Goal: Task Accomplishment & Management: Complete application form

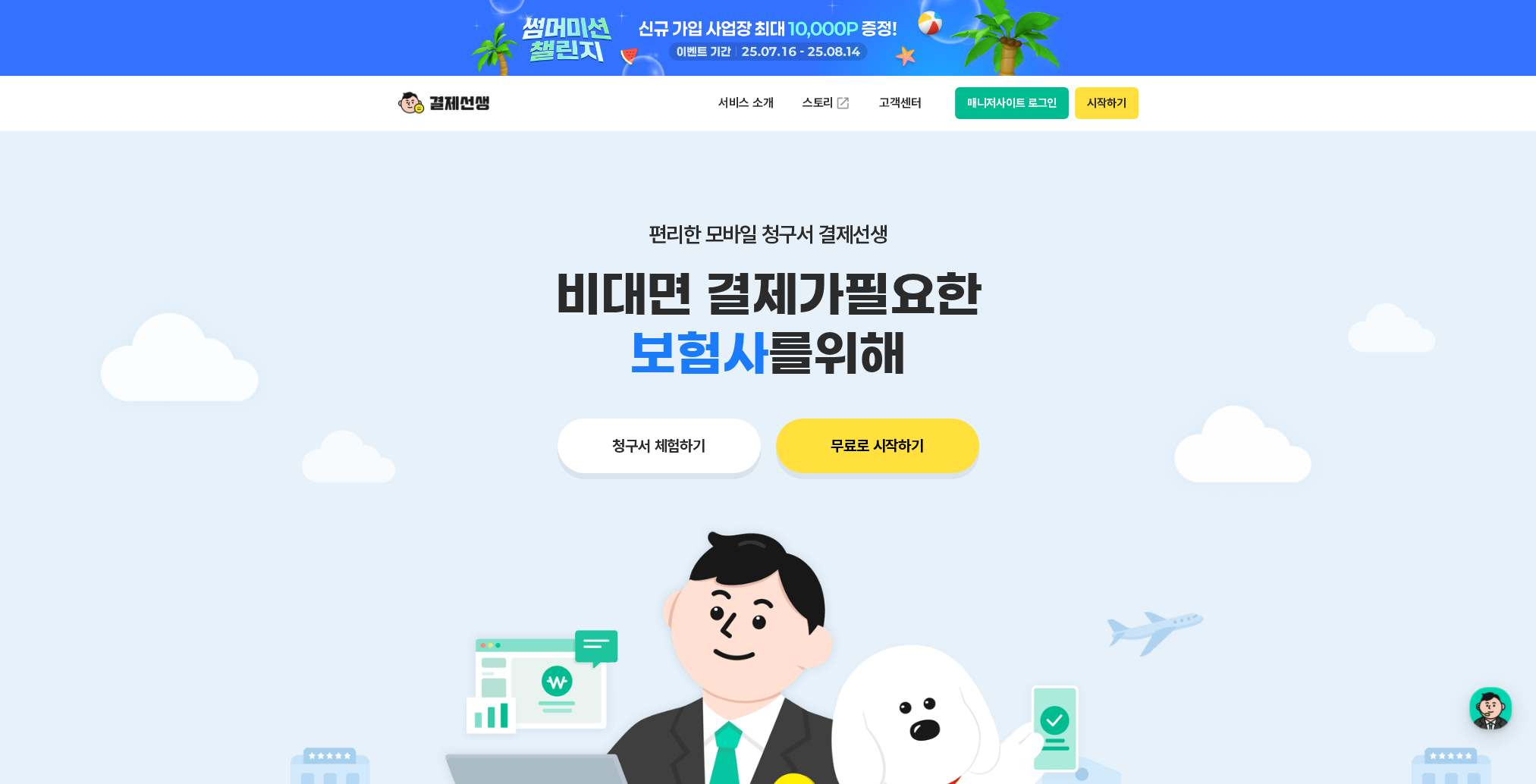
click at [648, 464] on button "청구서 체험하기" at bounding box center [659, 445] width 203 height 55
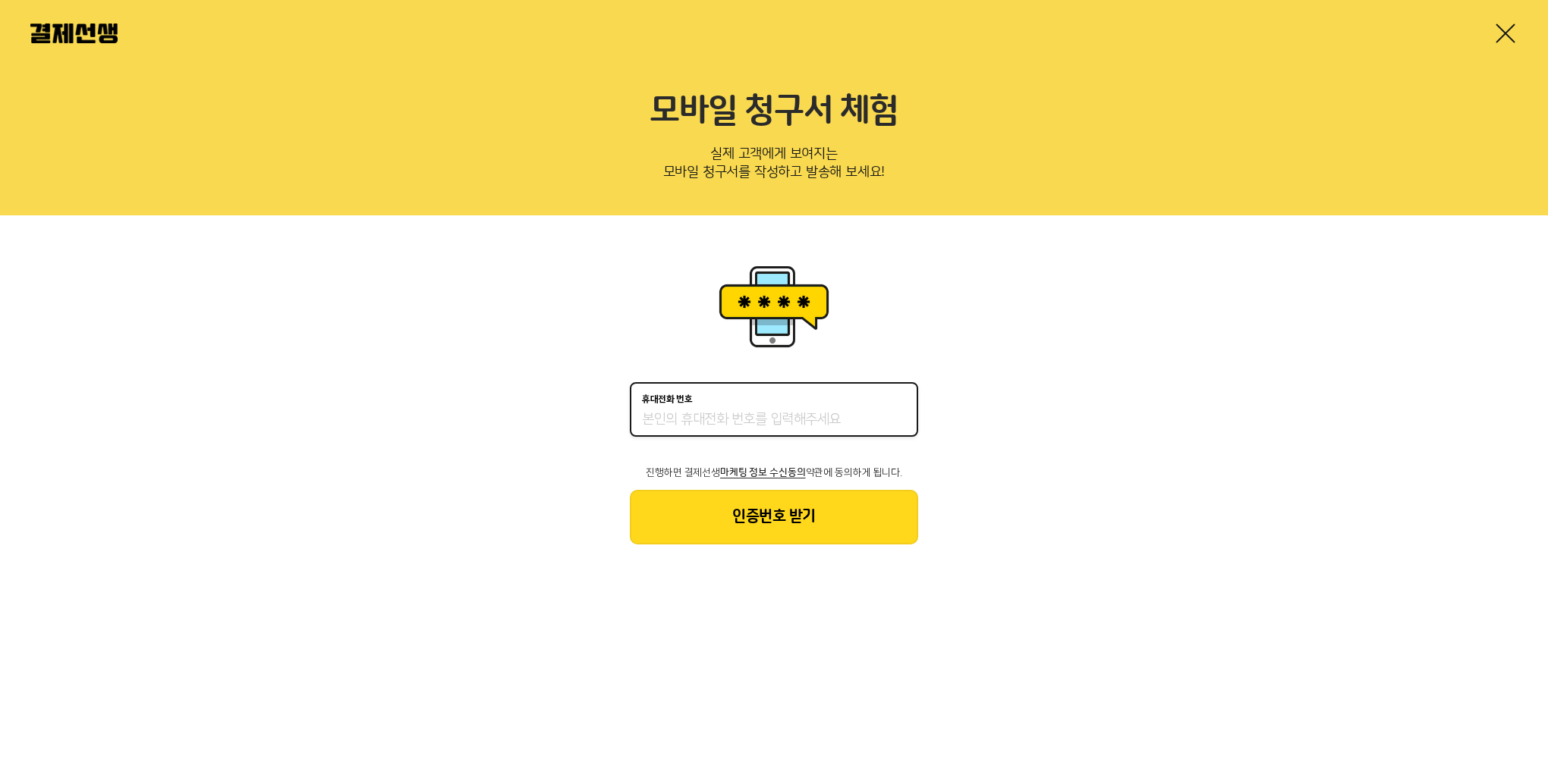
click at [798, 426] on input "휴대전화 번호" at bounding box center [774, 421] width 264 height 19
type input "01040827610"
click at [714, 523] on button "인증번호 받기" at bounding box center [774, 517] width 289 height 55
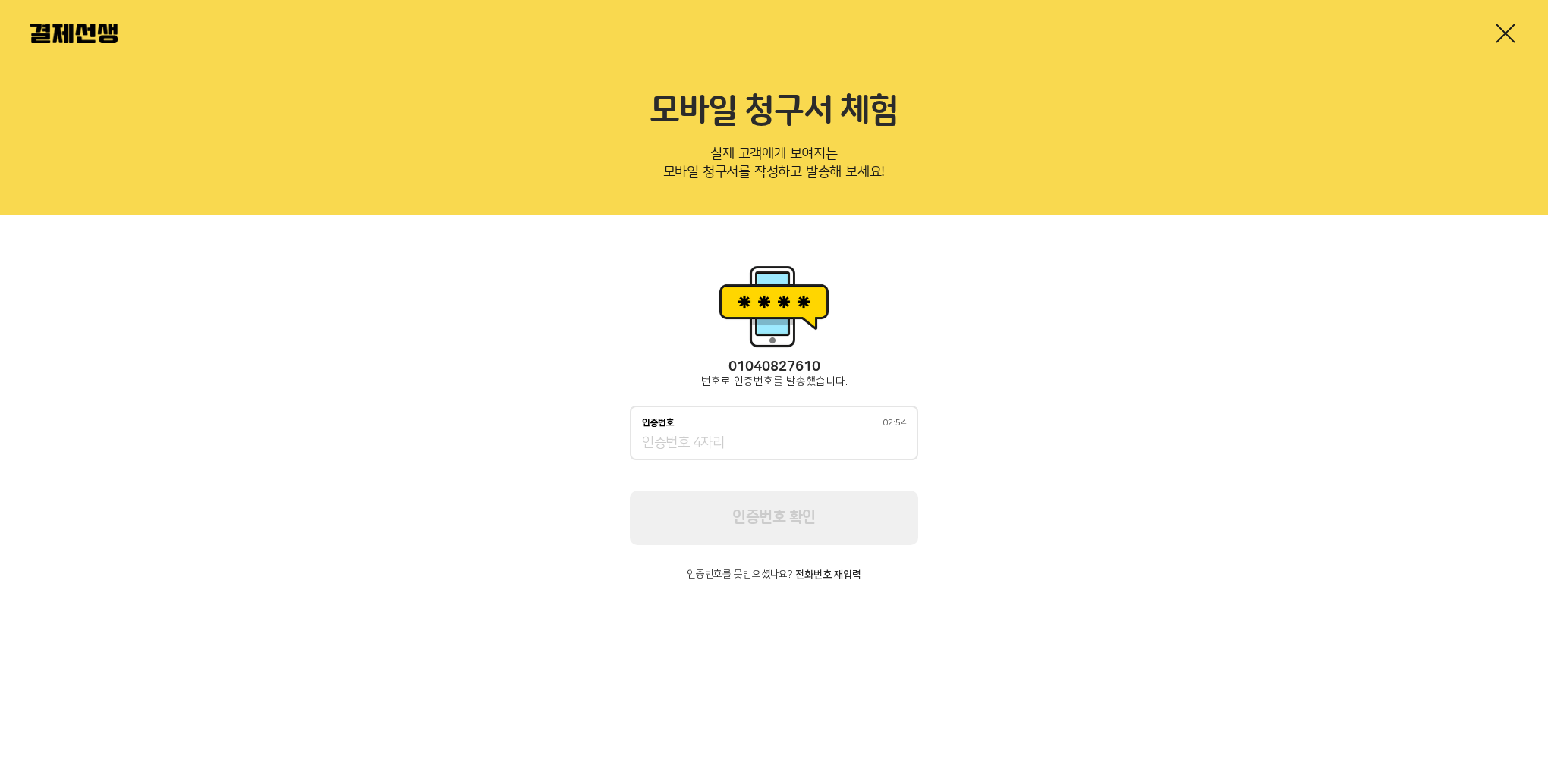
click at [825, 445] on input "인증번호 02:54" at bounding box center [774, 444] width 264 height 19
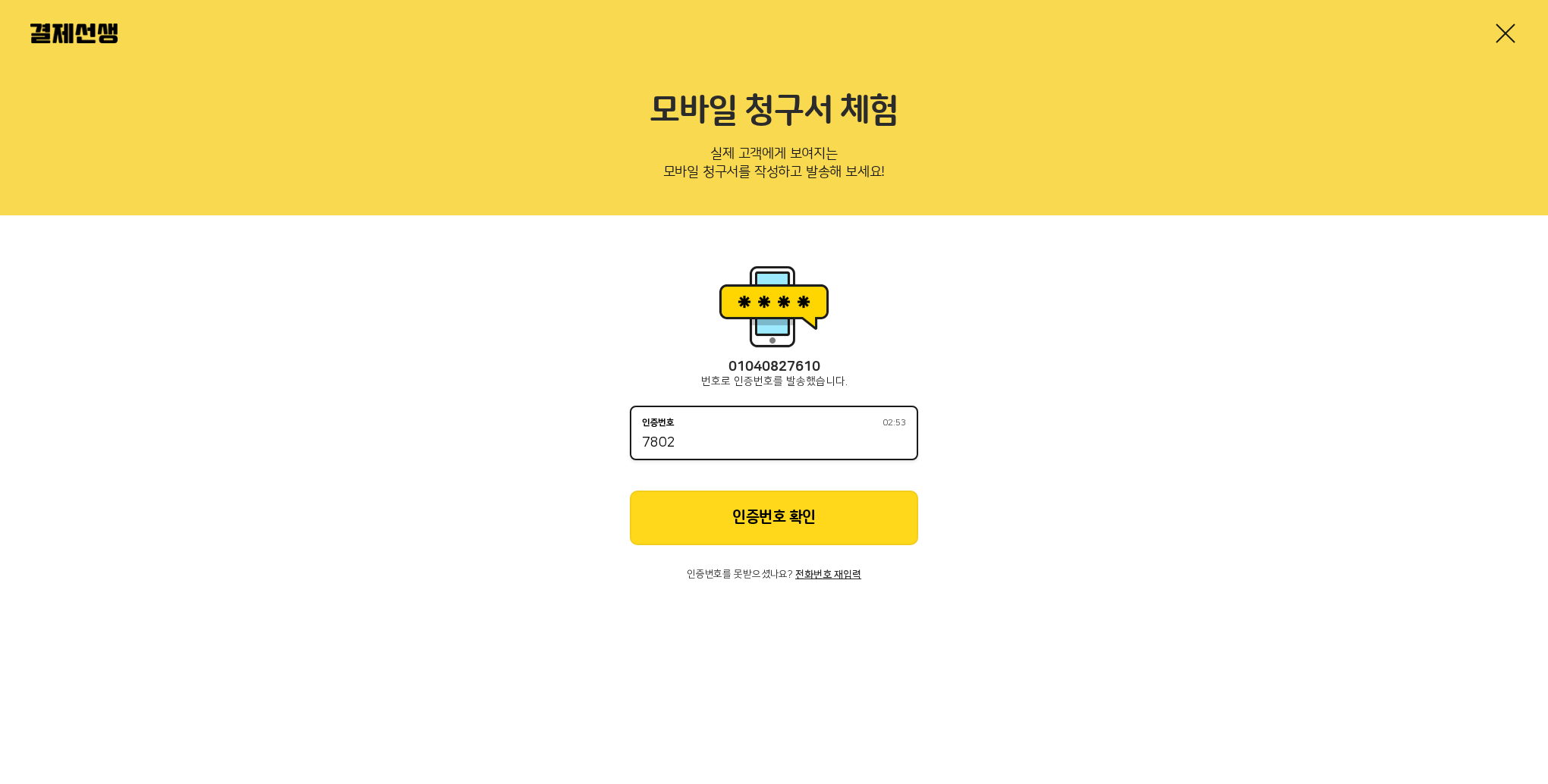
type input "7802"
click at [883, 535] on button "인증번호 확인" at bounding box center [774, 518] width 289 height 55
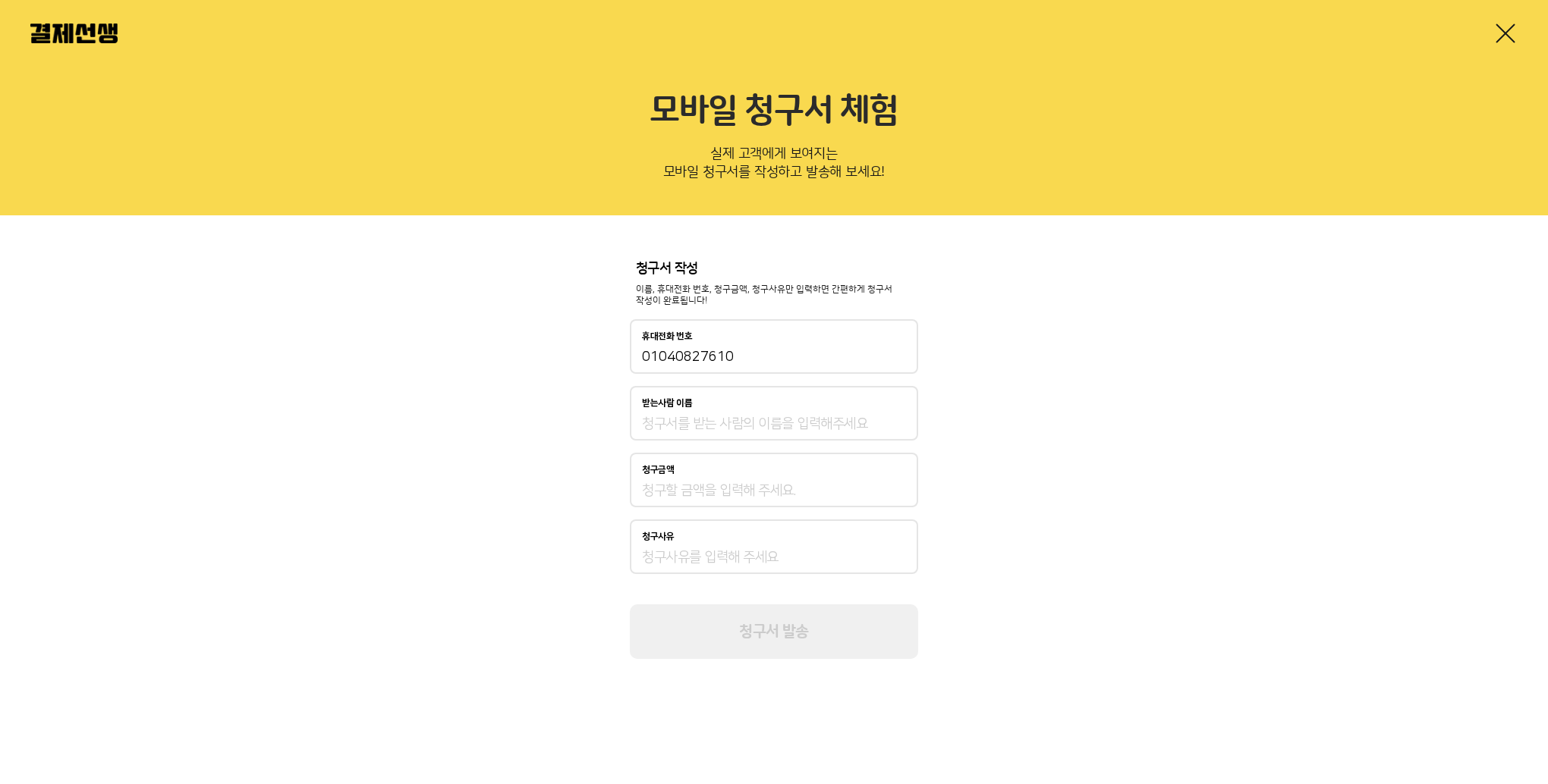
click at [777, 405] on div "받는사람 이름" at bounding box center [774, 404] width 264 height 11
click at [777, 415] on input "받는사람 이름" at bounding box center [774, 424] width 264 height 19
click at [776, 421] on input "받는사람 이름" at bounding box center [774, 424] width 264 height 19
click at [687, 422] on input "받는사람 이름" at bounding box center [774, 424] width 264 height 19
type input "상명건설물품대금"
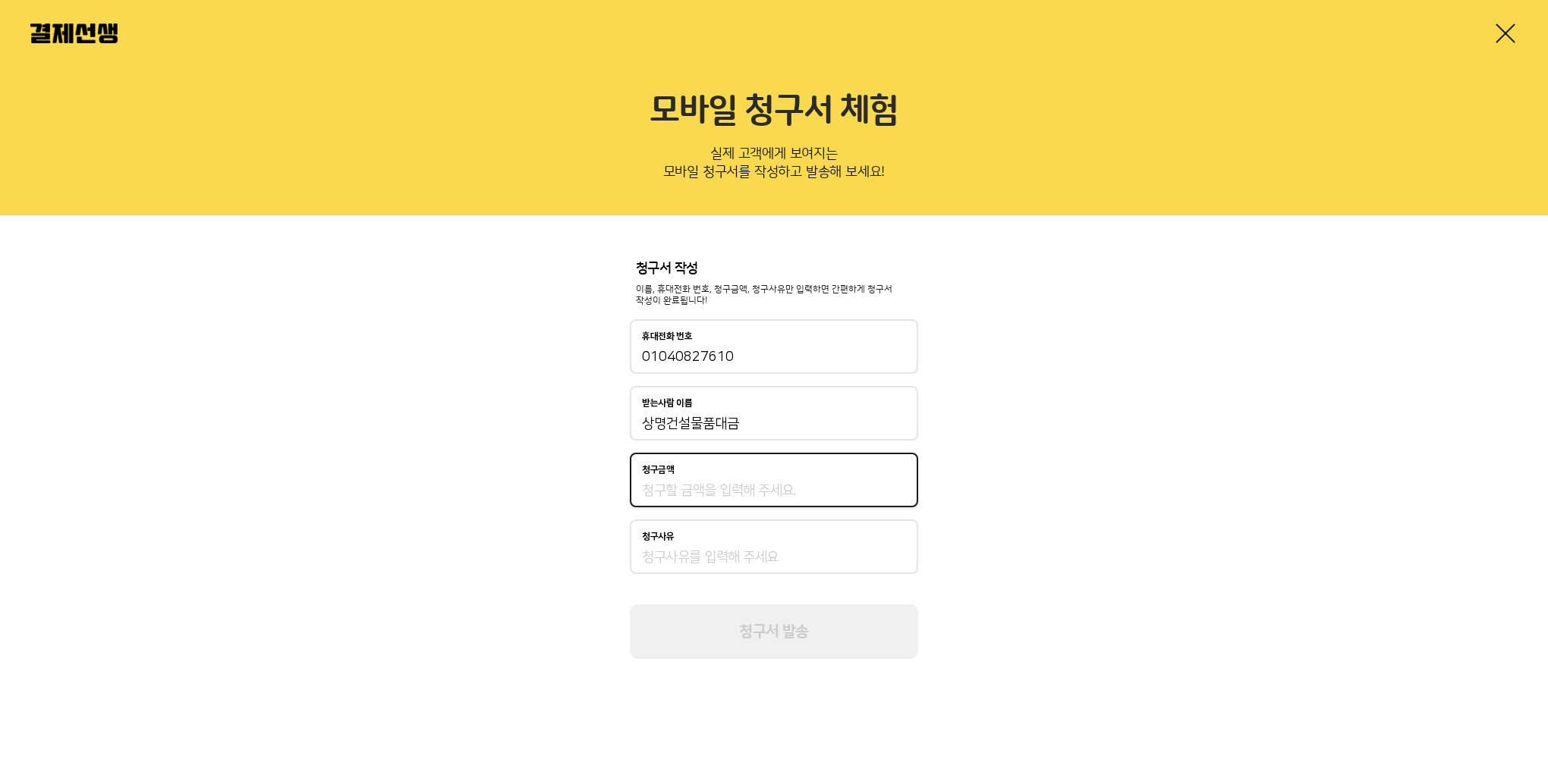
click at [771, 493] on input "청구금액" at bounding box center [774, 491] width 264 height 19
type input "670,010"
click at [807, 527] on div "청구사유" at bounding box center [774, 547] width 289 height 55
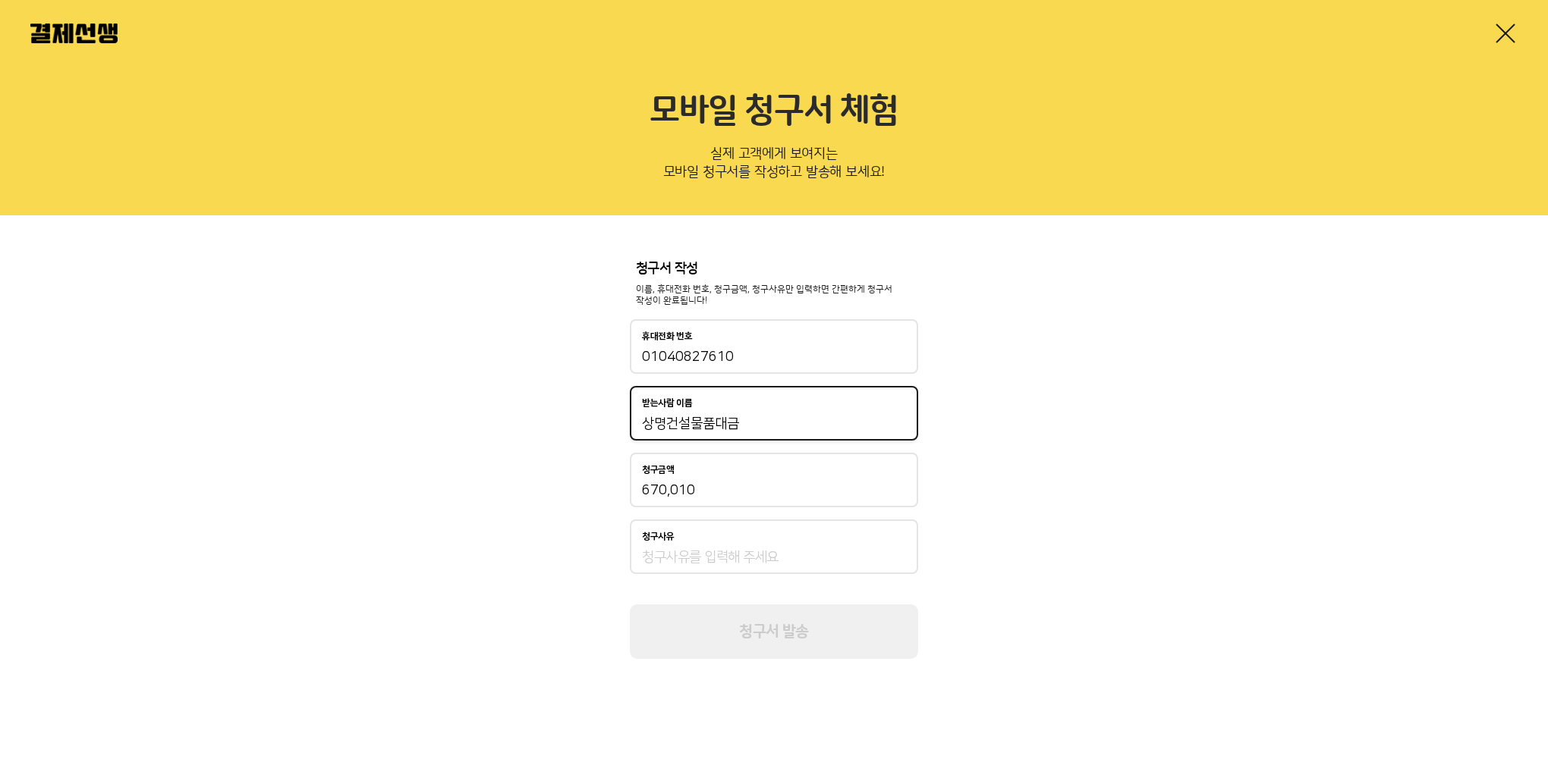
drag, startPoint x: 771, startPoint y: 423, endPoint x: 597, endPoint y: 472, distance: 180.8
click at [598, 404] on div "청구서 작성 이름, 휴대전화 번호, 청구금액, 청구사유만 입력하면 간편하게 청구서 작성이 완료됩니다! 휴대전화 번호 01040827610 받는…" at bounding box center [774, 461] width 1548 height 490
click at [725, 558] on input "청구사유" at bounding box center [774, 557] width 264 height 19
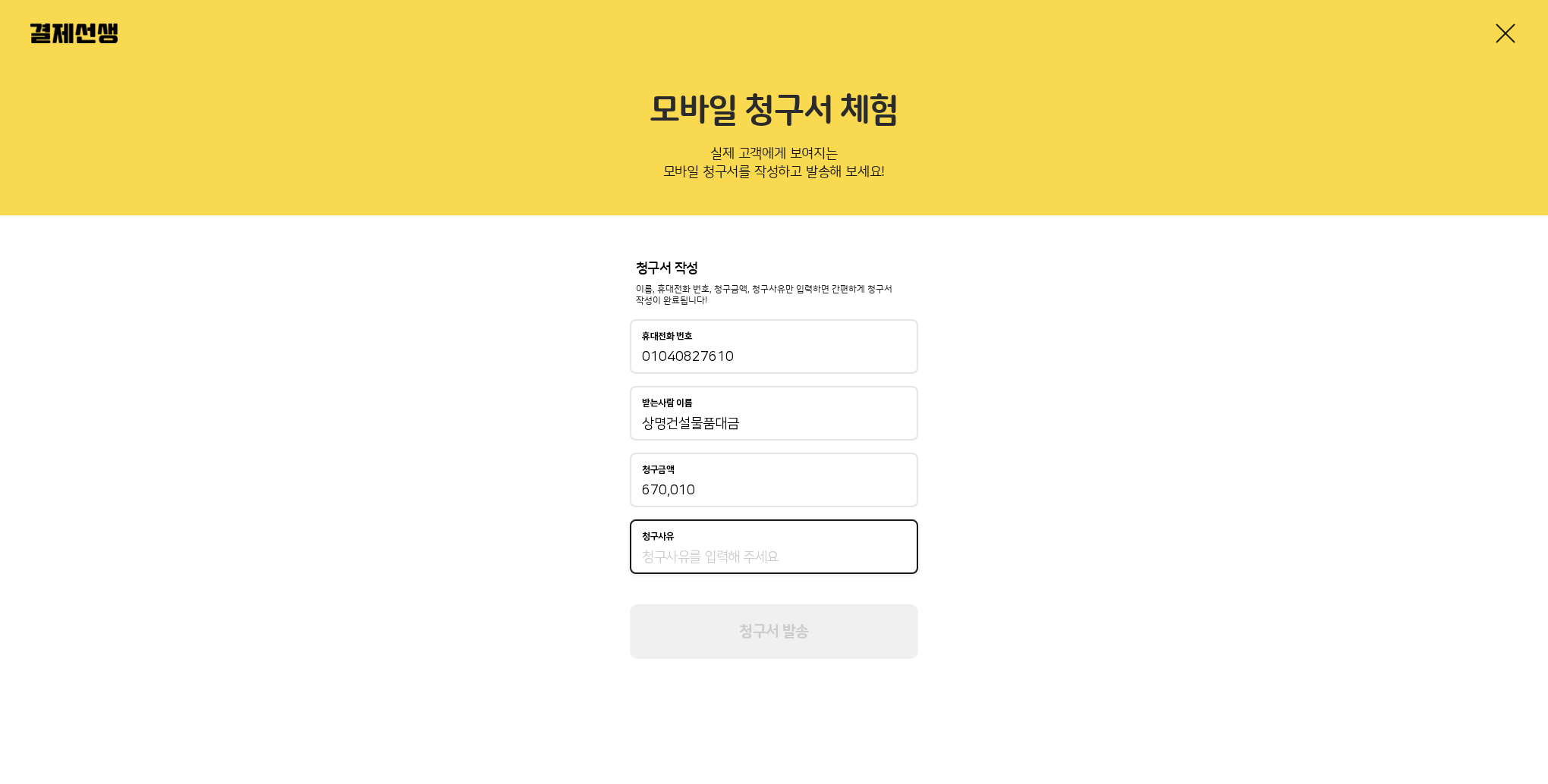
paste input "상명건설물품대금"
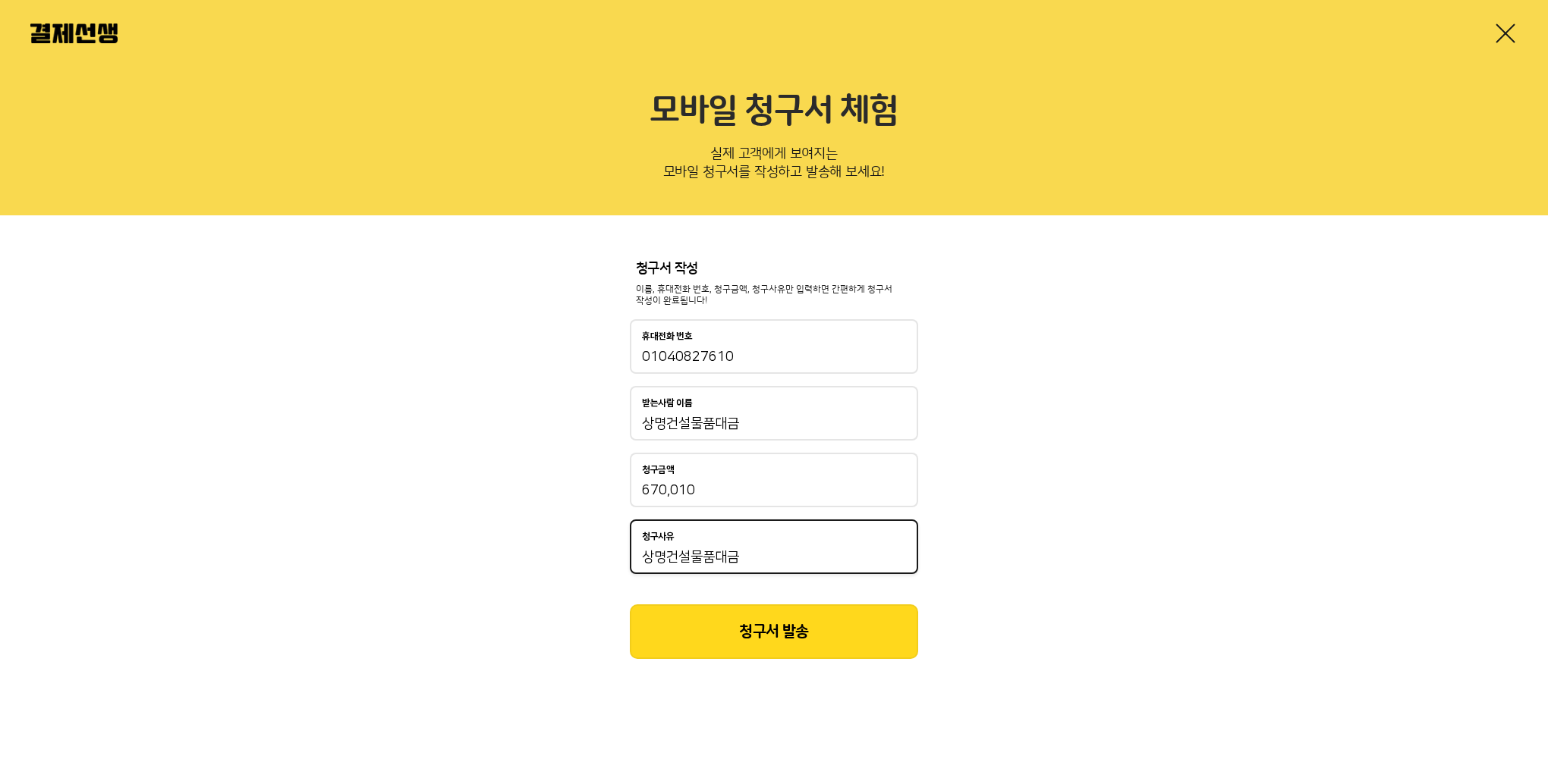
type input "상명건설물품대금"
drag, startPoint x: 1085, startPoint y: 669, endPoint x: 837, endPoint y: 653, distance: 248.5
click at [1087, 669] on div "청구서 작성 이름, 휴대전화 번호, 청구금액, 청구사유만 입력하면 간편하게 청구서 작성이 완료됩니다! 휴대전화 번호 01040827610 받는…" at bounding box center [774, 461] width 1548 height 490
click at [777, 641] on button "청구서 발송" at bounding box center [774, 632] width 289 height 55
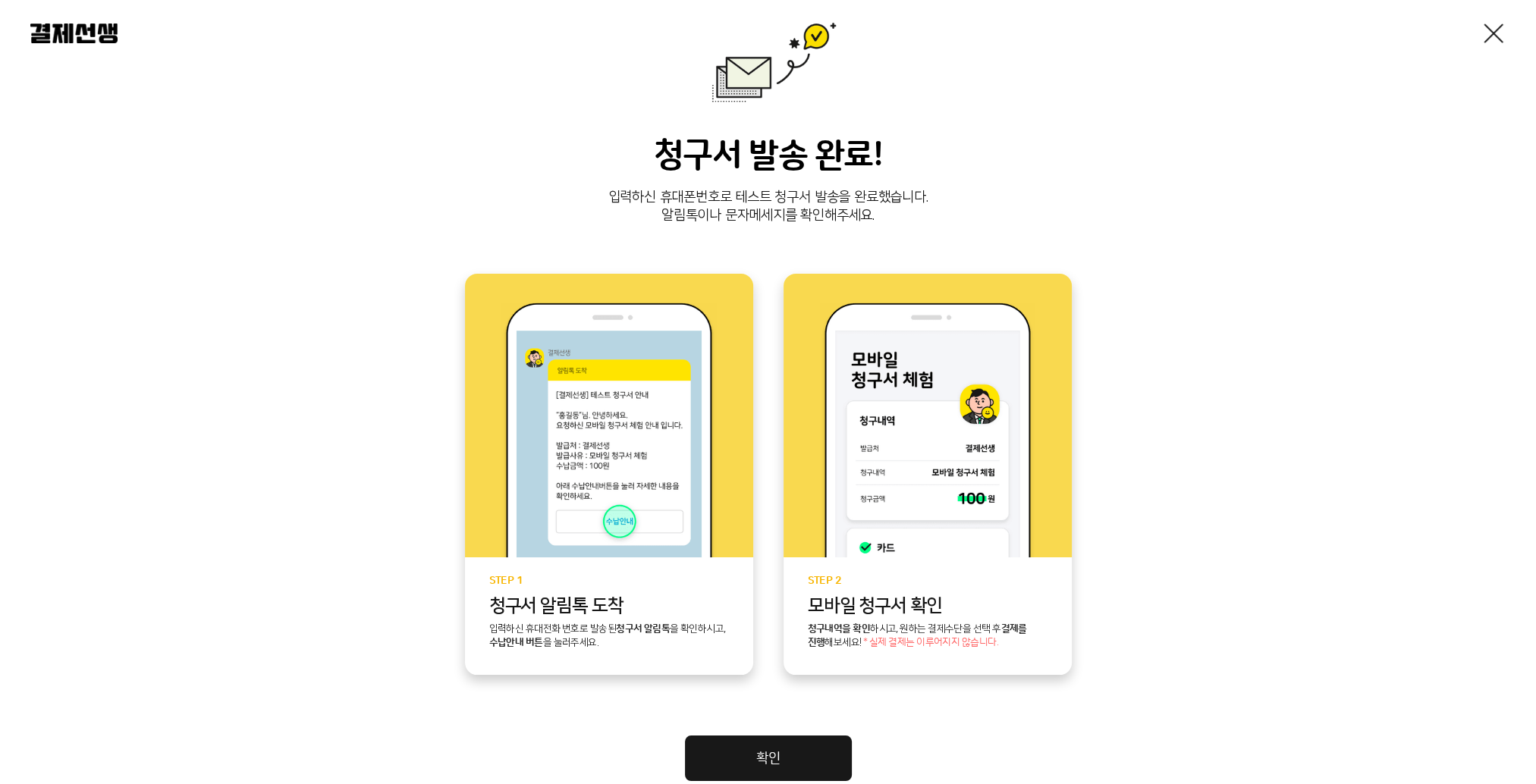
scroll to position [152, 0]
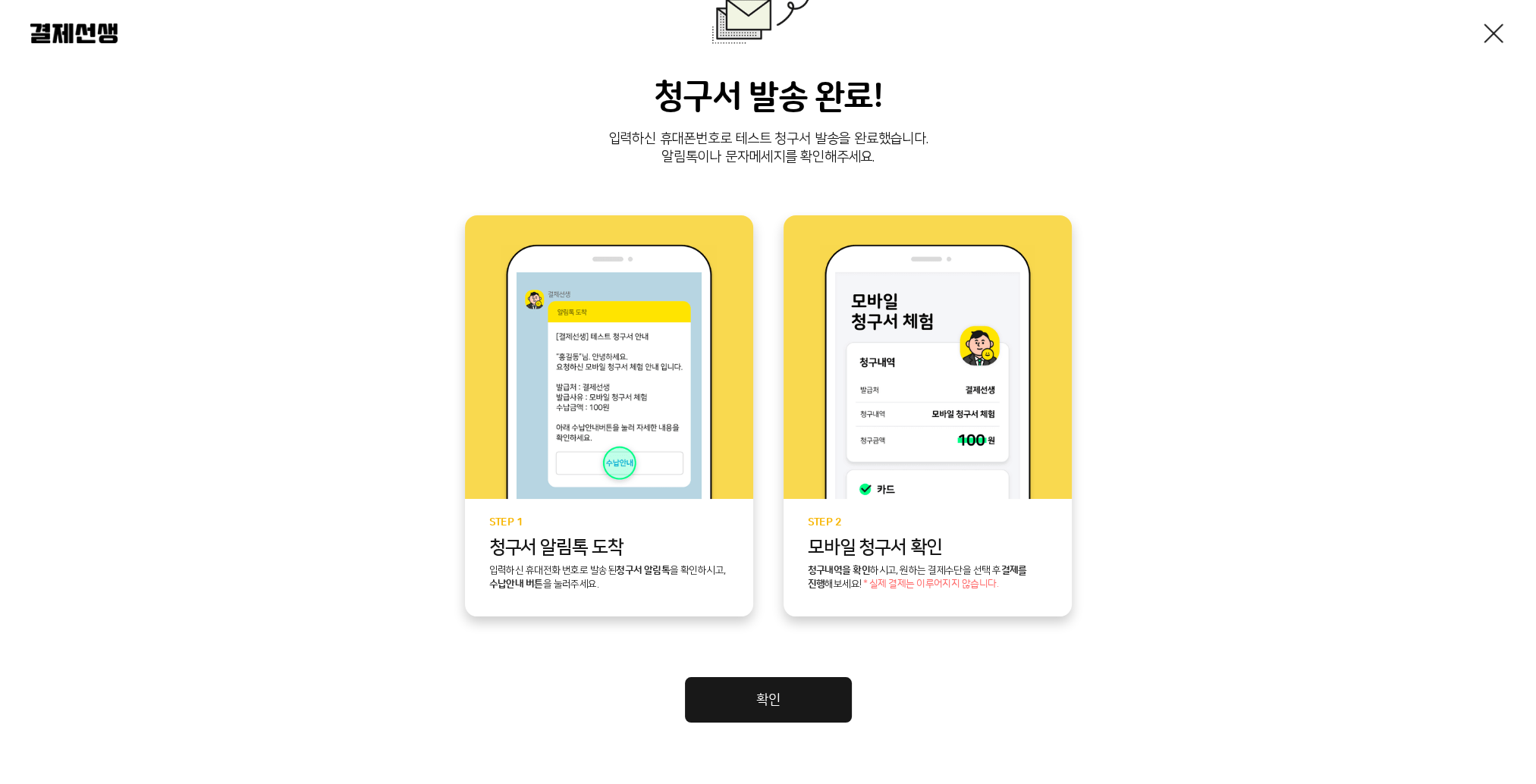
click at [773, 727] on div "청구서 발송 완료! 입력하신 휴대폰번호로 테스트 청구서 발송을 완료했습니다. 알림톡이나 문자메세지를 확인해주세요. STEP 1 청구서 알림톡 …" at bounding box center [768, 339] width 1536 height 981
click at [769, 696] on link "확인" at bounding box center [769, 700] width 167 height 46
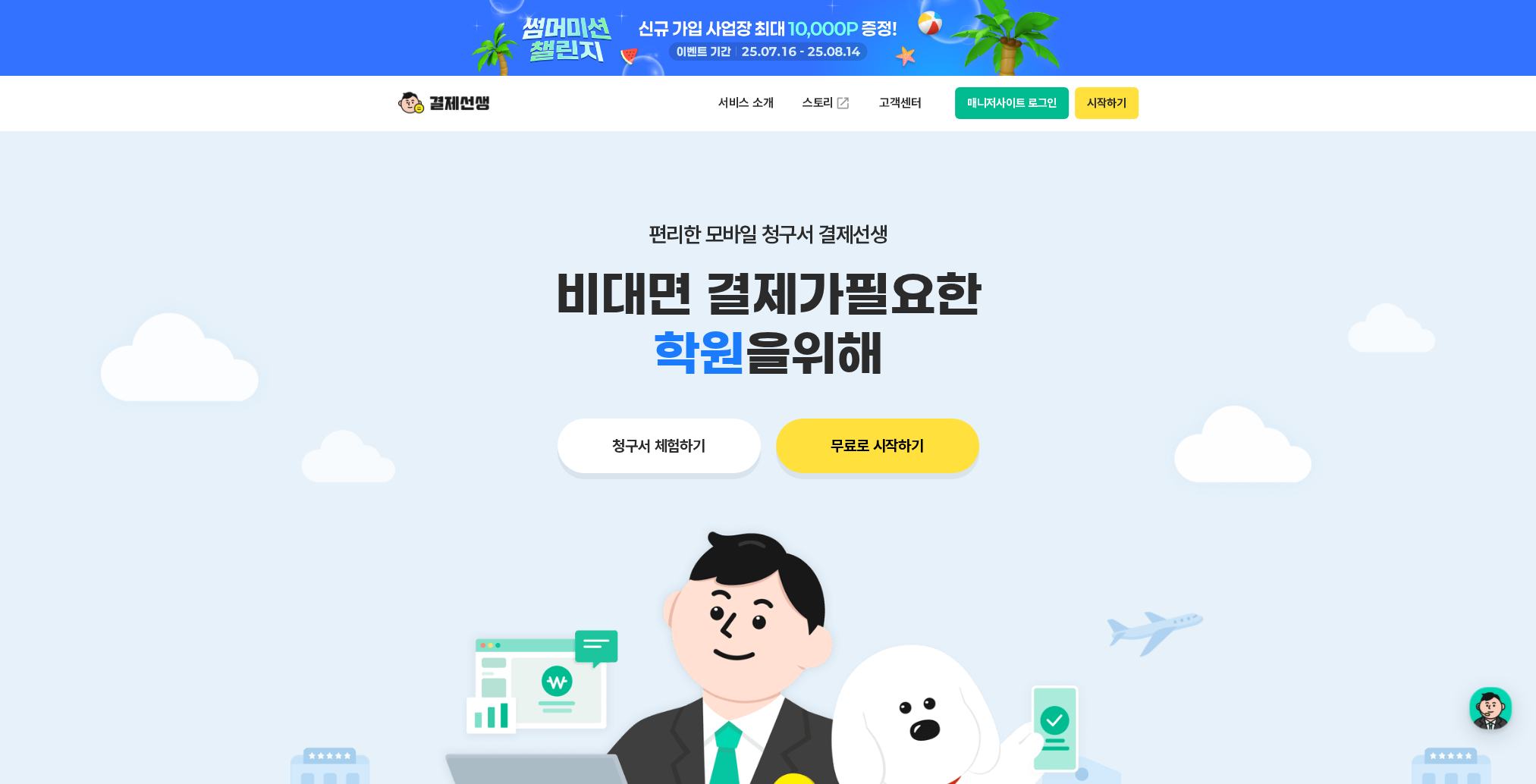
click at [695, 452] on button "청구서 체험하기" at bounding box center [659, 445] width 203 height 55
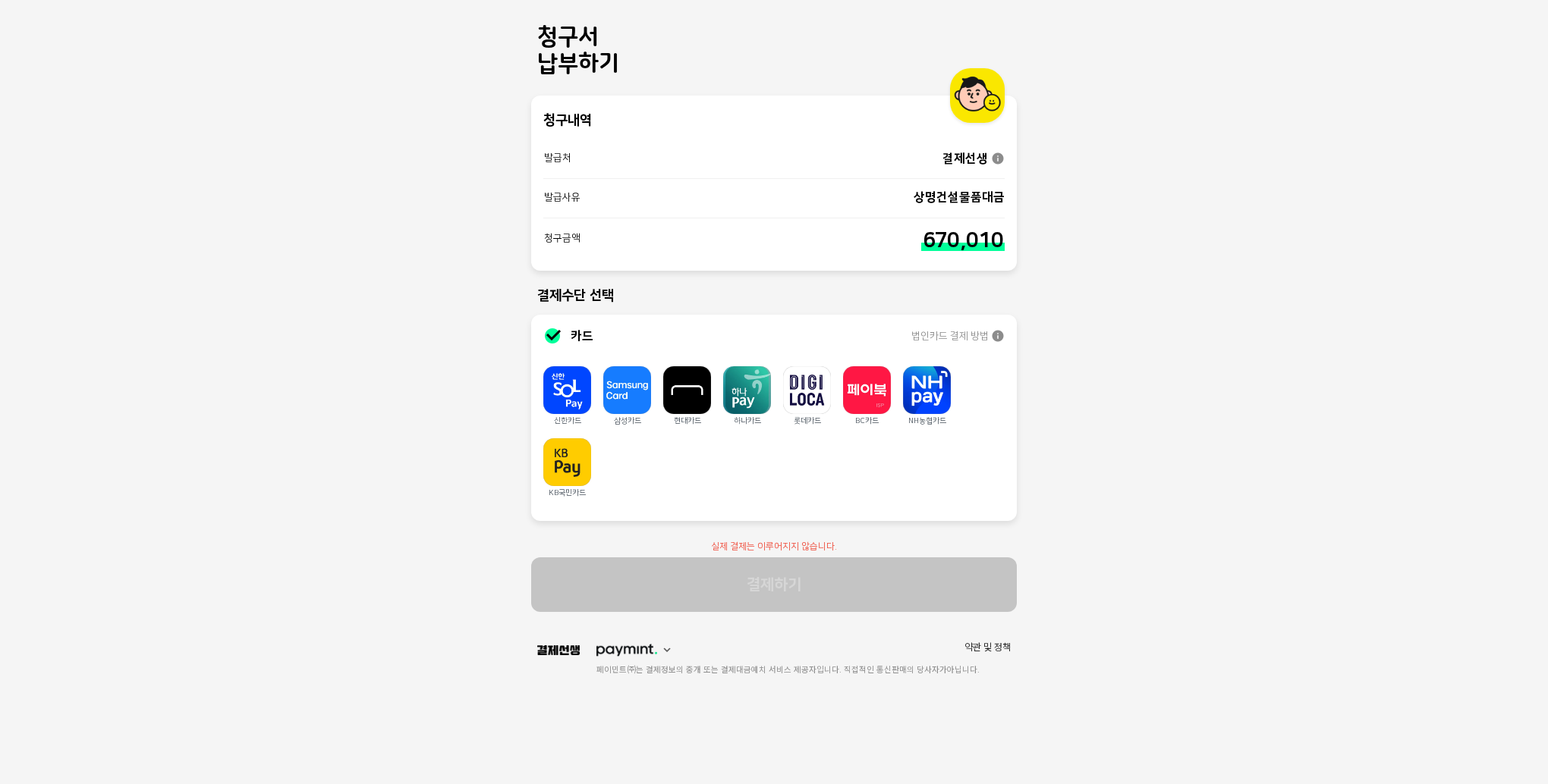
click at [374, 506] on div "청구서 납부하기 청구내역 발급처 결제선생 발급사유 상명건설물품대금 청구금액 670,010 결제수단 선택 카드 법인카드 결제 방법 신한카드 삼성…" at bounding box center [774, 392] width 1548 height 784
click at [1160, 339] on div "청구서 납부하기 청구내역 발급처 결제선생 발급사유 상명건설물품대금 청구금액 670,010 결제수단 선택 카드 법인카드 결제 방법 신한카드 삼성…" at bounding box center [774, 392] width 1548 height 784
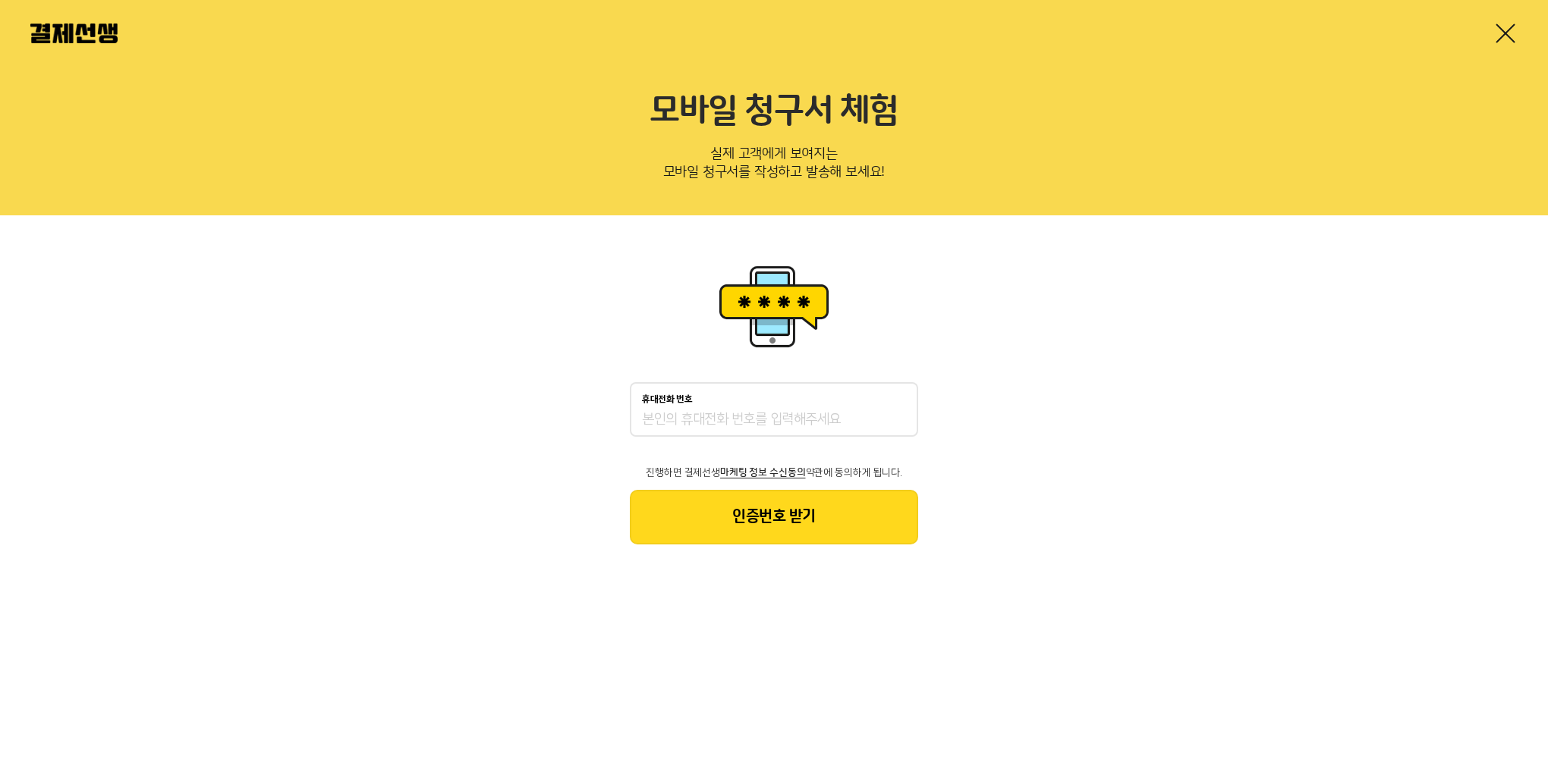
click at [830, 405] on div "휴대전화 번호" at bounding box center [774, 409] width 289 height 55
click at [816, 417] on input "휴대전화 번호" at bounding box center [774, 421] width 264 height 19
type input "01094377400"
click at [785, 511] on button "인증번호 받기" at bounding box center [774, 517] width 289 height 55
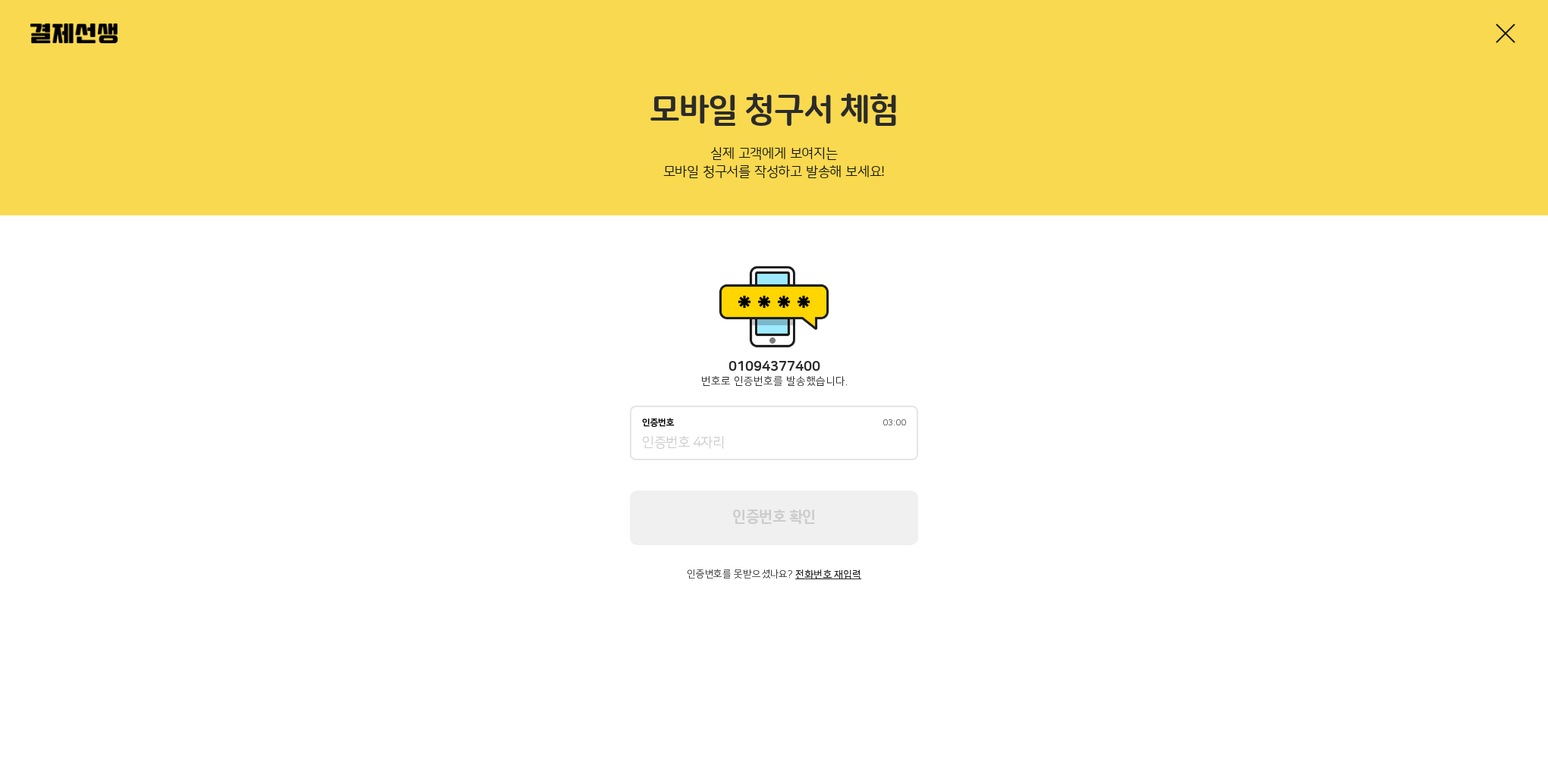
click at [745, 438] on input "인증번호 03:00" at bounding box center [774, 444] width 264 height 19
click at [743, 438] on input "인증번호 02:35" at bounding box center [774, 444] width 264 height 19
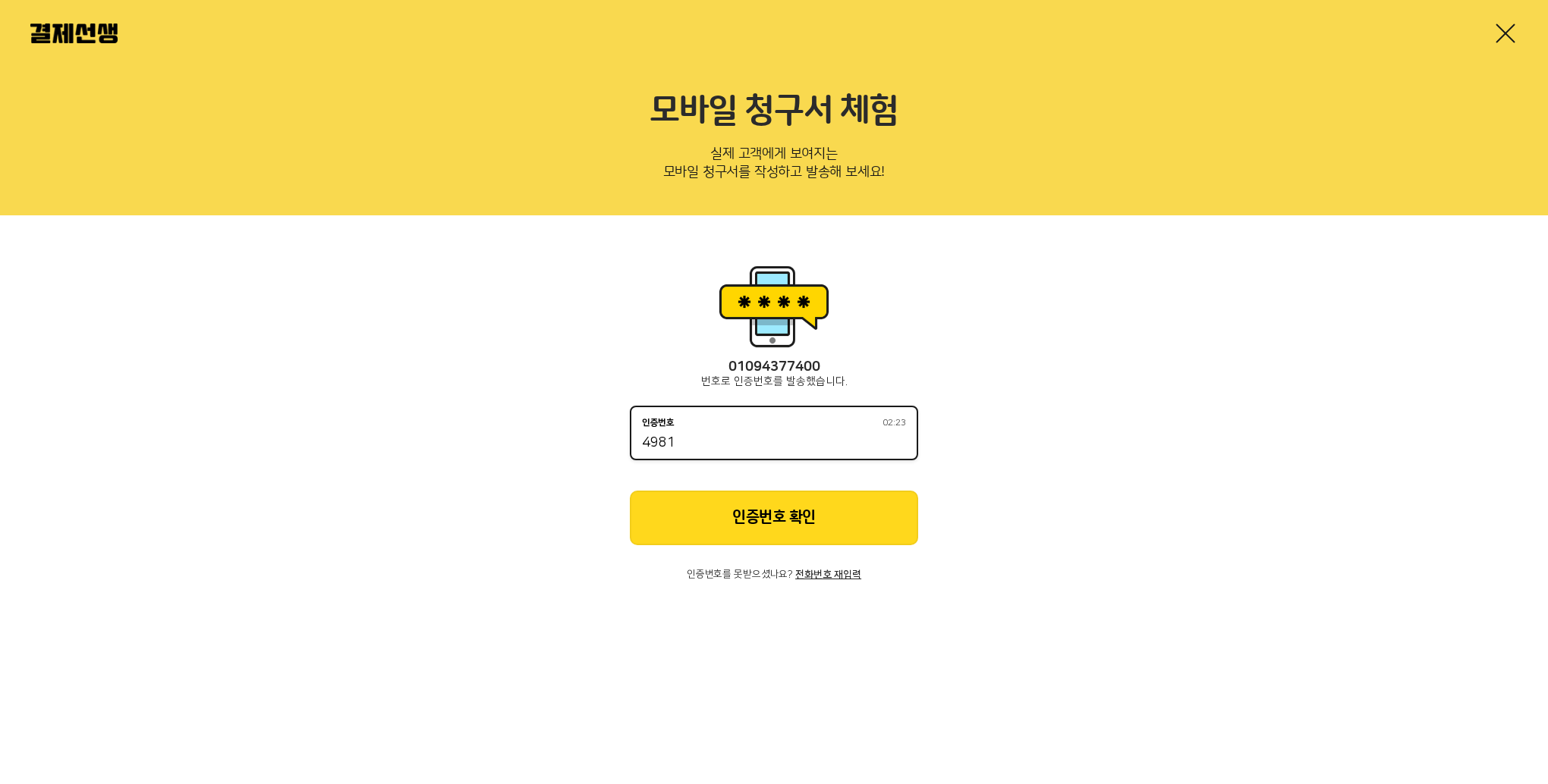
type input "4981"
click at [859, 502] on button "인증번호 확인" at bounding box center [774, 518] width 289 height 55
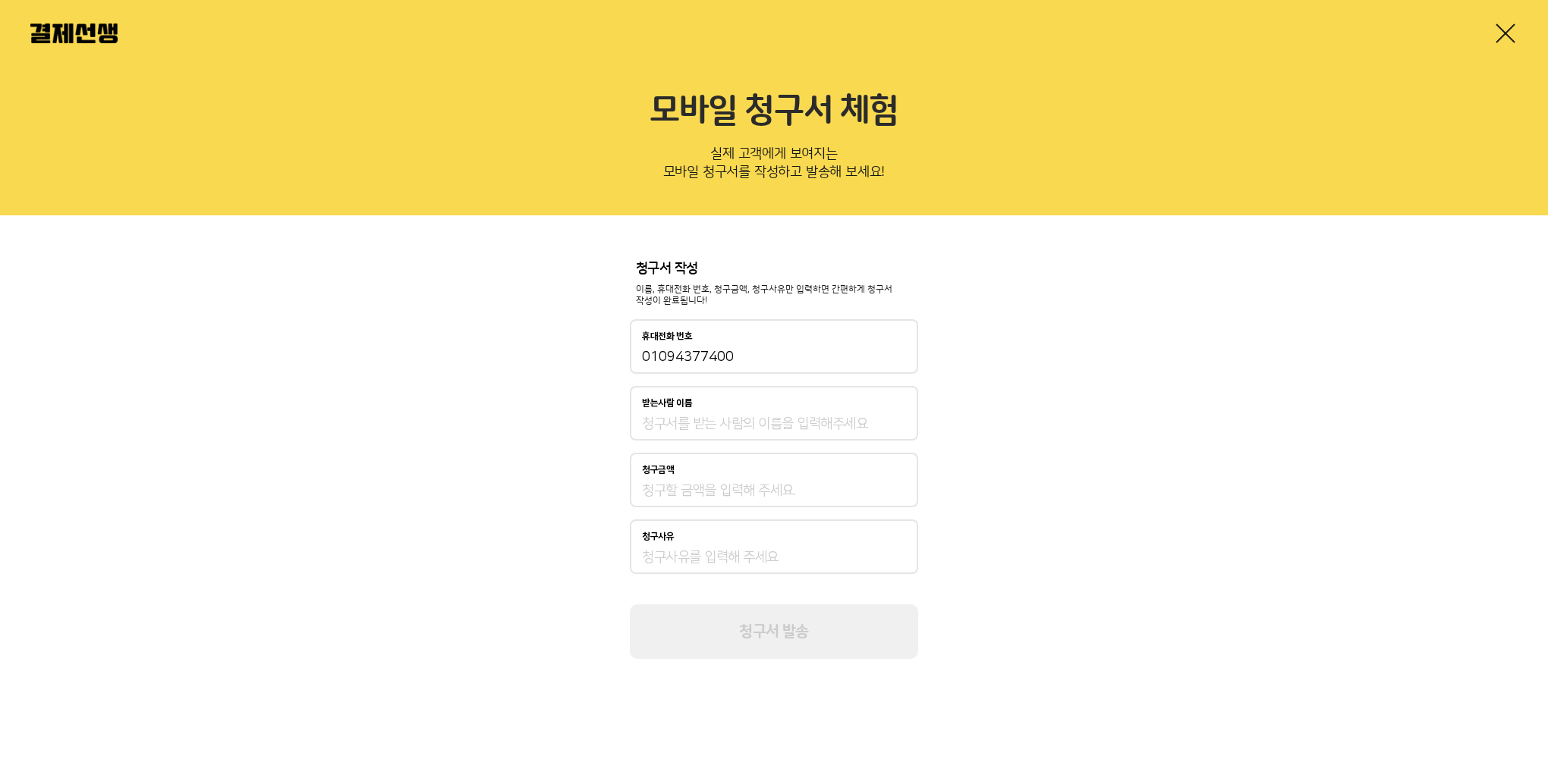
click at [782, 413] on div "받는사람 이름" at bounding box center [774, 413] width 289 height 55
click at [793, 418] on input "받는사람 이름" at bounding box center [774, 424] width 264 height 19
type input "세명정밀물품대금"
click at [762, 462] on div "청구금액" at bounding box center [774, 480] width 289 height 55
click at [753, 476] on div "청구금액" at bounding box center [774, 480] width 289 height 55
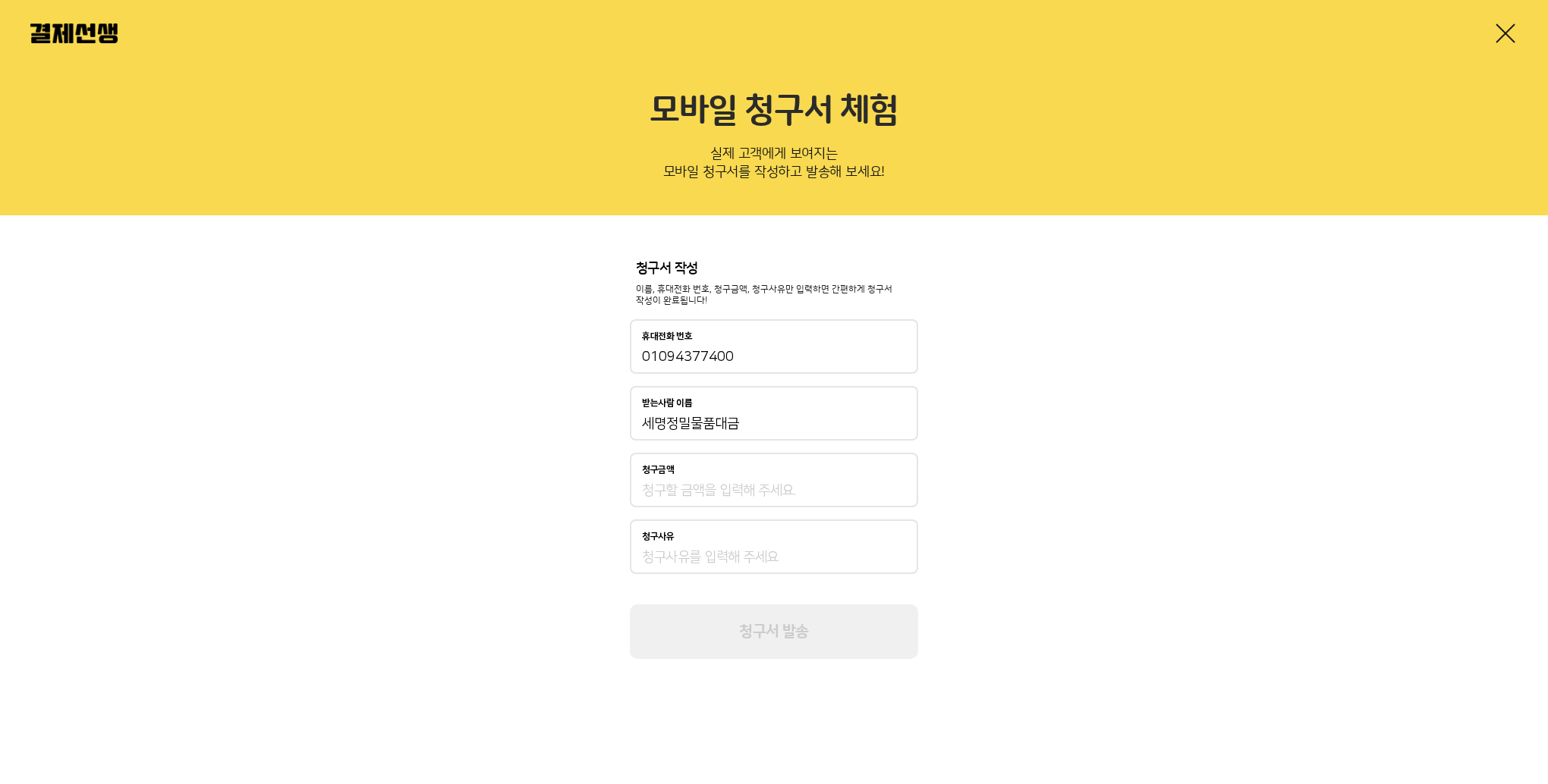
click at [747, 481] on div "청구금액" at bounding box center [774, 480] width 289 height 55
click at [745, 493] on input "청구금액" at bounding box center [774, 491] width 264 height 19
type input "10,000,000"
click at [1131, 497] on div "청구서 작성 이름, 휴대전화 번호, 청구금액, 청구사유만 입력하면 간편하게 청구서 작성이 완료됩니다! 휴대전화 번호 [PHONE_NUMBER]…" at bounding box center [774, 461] width 1548 height 490
click at [846, 558] on input "청구사유" at bounding box center [774, 557] width 264 height 19
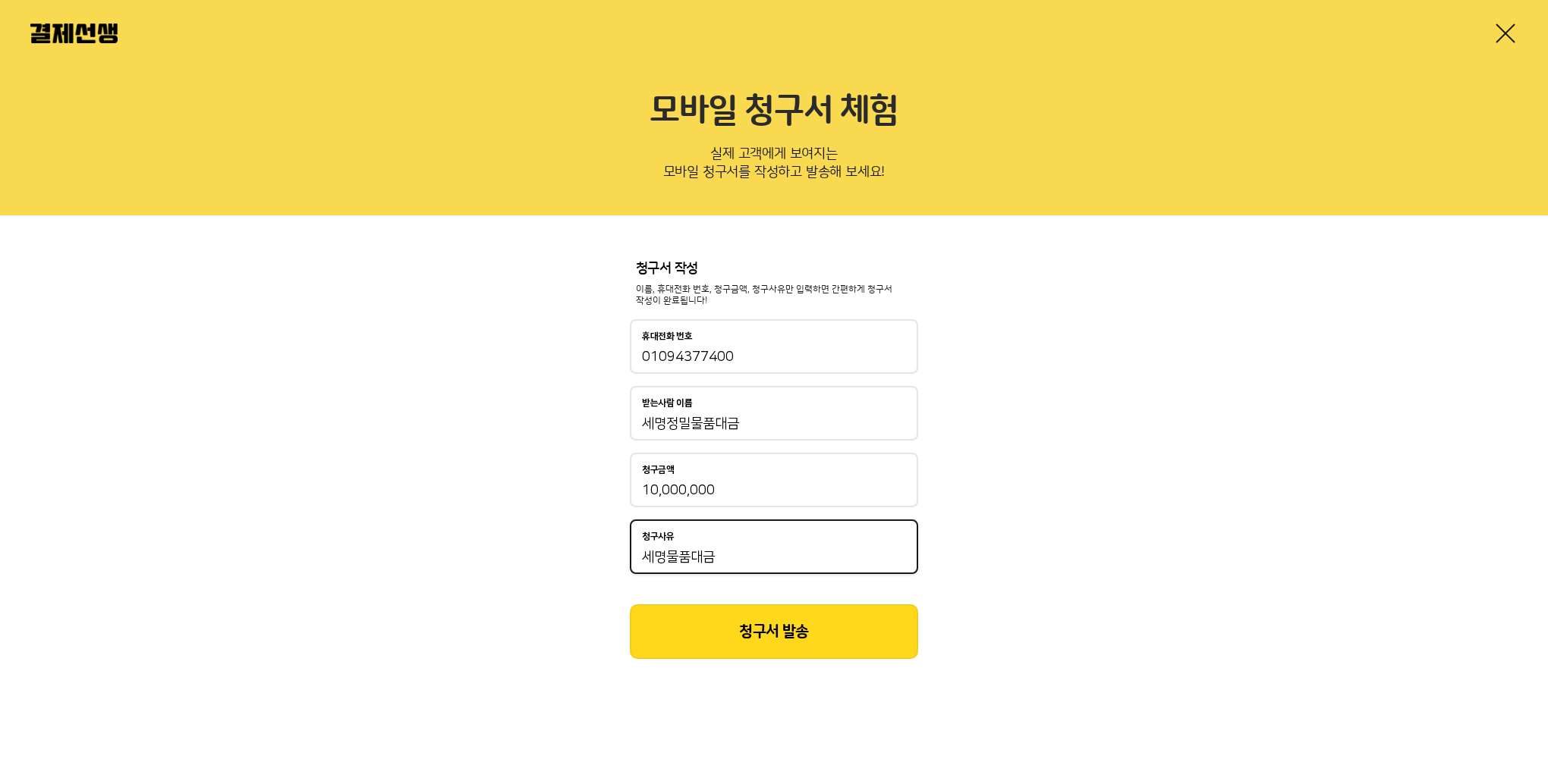
type input "세명물품대금"
click at [1019, 380] on div "청구서 작성 이름, 휴대전화 번호, 청구금액, 청구사유만 입력하면 간편하게 청구서 작성이 완료됩니다! 휴대전화 번호 [PHONE_NUMBER]…" at bounding box center [774, 461] width 1548 height 490
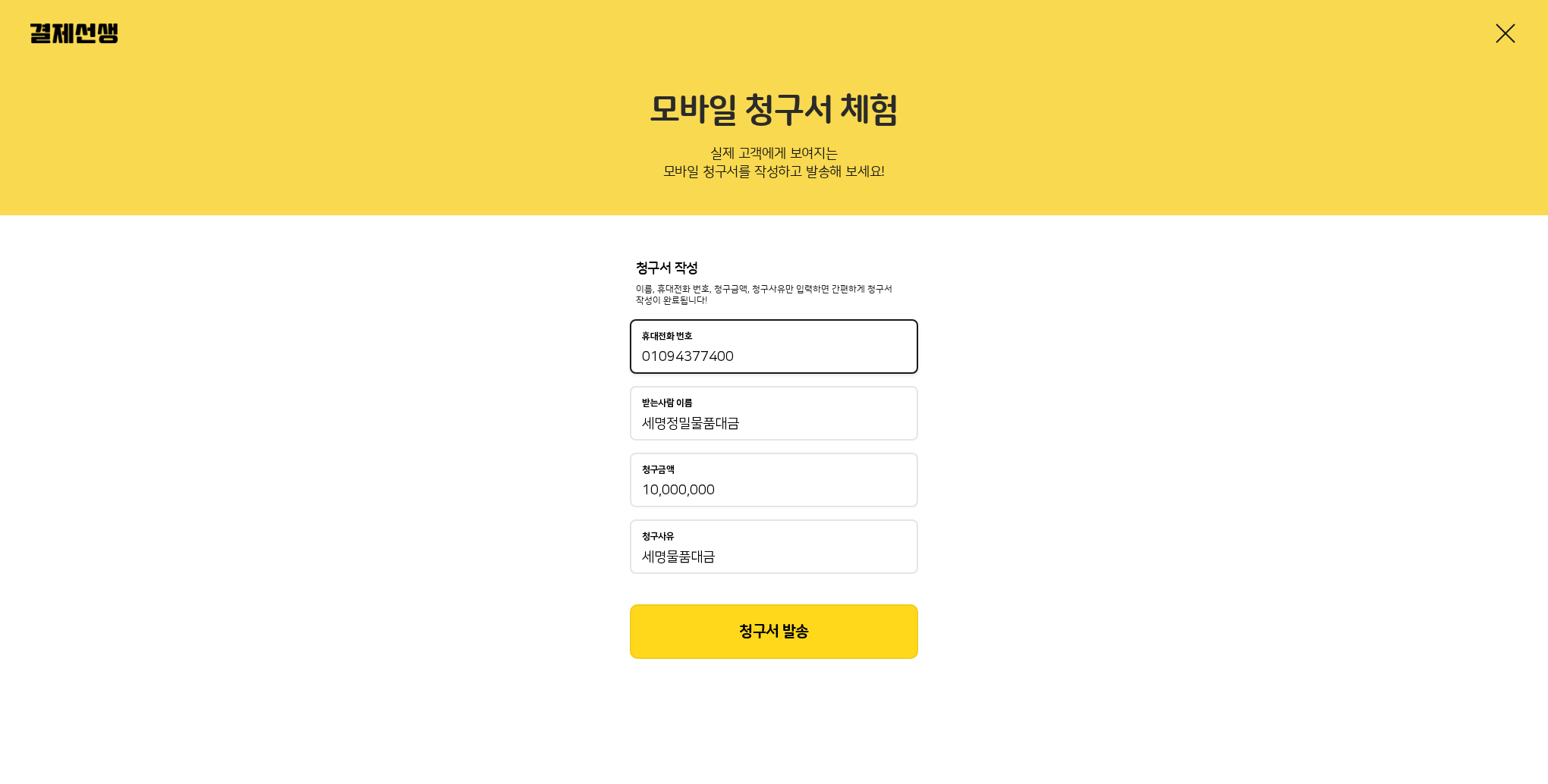
drag, startPoint x: 771, startPoint y: 363, endPoint x: 610, endPoint y: 355, distance: 161.2
click at [610, 355] on div "청구서 작성 이름, 휴대전화 번호, 청구금액, 청구사유만 입력하면 간편하게 청구서 작성이 완료됩니다! 휴대전화 번호 [PHONE_NUMBER]…" at bounding box center [774, 461] width 1548 height 490
click at [1135, 533] on div "청구서 작성 이름, 휴대전화 번호, 청구금액, 청구사유만 입력하면 간편하게 청구서 작성이 완료됩니다! 휴대전화 번호 [PHONE_NUMBER]…" at bounding box center [774, 461] width 1548 height 490
click at [1086, 447] on div "청구서 작성 이름, 휴대전화 번호, 청구금액, 청구사유만 입력하면 간편하게 청구서 작성이 완료됩니다! 휴대전화 번호 [PHONE_NUMBER]…" at bounding box center [774, 461] width 1548 height 490
